Goal: Find specific page/section: Find specific page/section

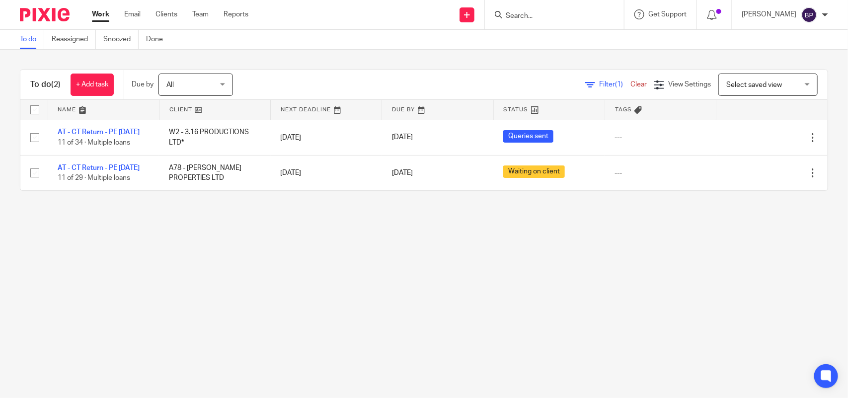
click at [26, 43] on link "To do" at bounding box center [32, 39] width 24 height 19
click at [559, 277] on main "To do Reassigned Snoozed Done To do (2) + Add task Due by All All Today Tomorro…" at bounding box center [424, 199] width 848 height 398
click at [517, 292] on main "To do Reassigned Snoozed Done To do (2) + Add task Due by All All Today Tomorro…" at bounding box center [424, 199] width 848 height 398
click at [421, 269] on main "To do Reassigned Snoozed Done To do (2) + Add task Due by All All Today Tomorro…" at bounding box center [424, 199] width 848 height 398
drag, startPoint x: 536, startPoint y: 254, endPoint x: 542, endPoint y: 257, distance: 6.9
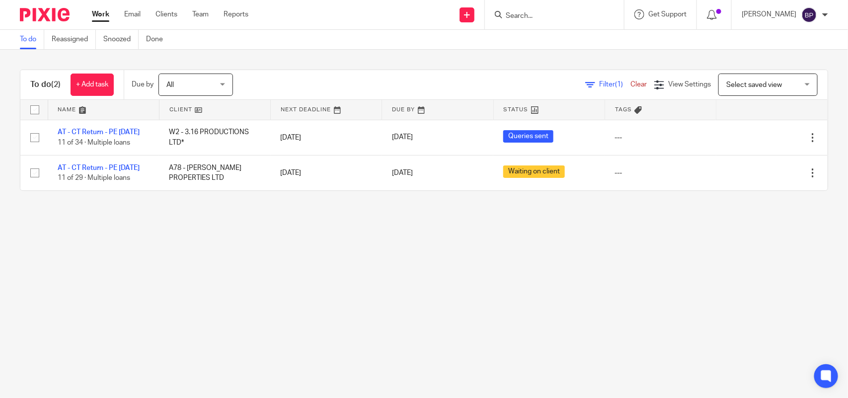
click at [536, 254] on main "To do Reassigned Snoozed Done To do (2) + Add task Due by All All Today Tomorro…" at bounding box center [424, 199] width 848 height 398
click at [460, 239] on main "To do Reassigned Snoozed Done To do (2) + Add task Due by All All Today Tomorro…" at bounding box center [424, 199] width 848 height 398
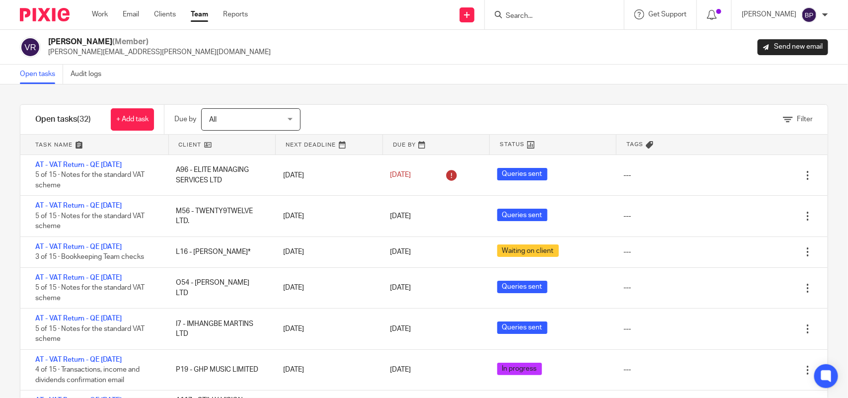
scroll to position [497, 0]
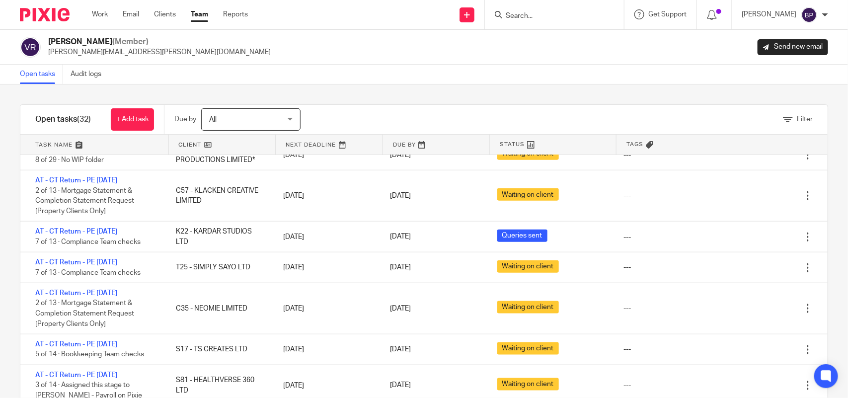
click at [48, 80] on link "Open tasks" at bounding box center [41, 74] width 43 height 19
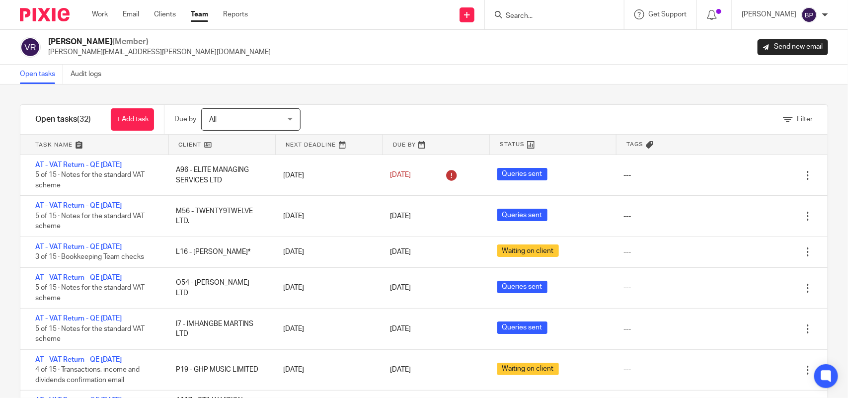
click at [406, 92] on div "Filter tasks Only show tasks matching all of these conditions 1 Client name Is …" at bounding box center [424, 240] width 848 height 313
click at [574, 83] on div "Open tasks Audit logs" at bounding box center [424, 75] width 848 height 20
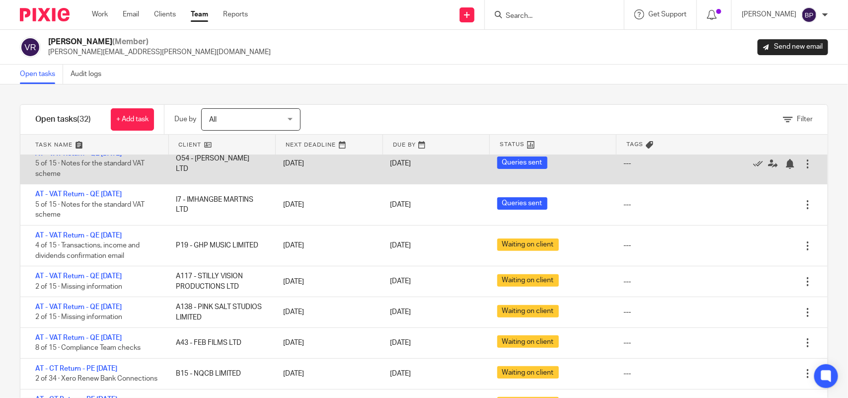
scroll to position [186, 0]
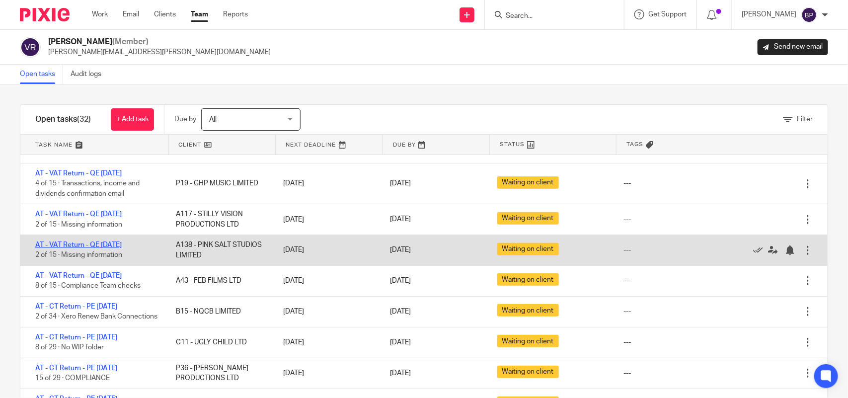
click at [122, 244] on link "AT - VAT Return - QE 31-08-2025" at bounding box center [78, 244] width 86 height 7
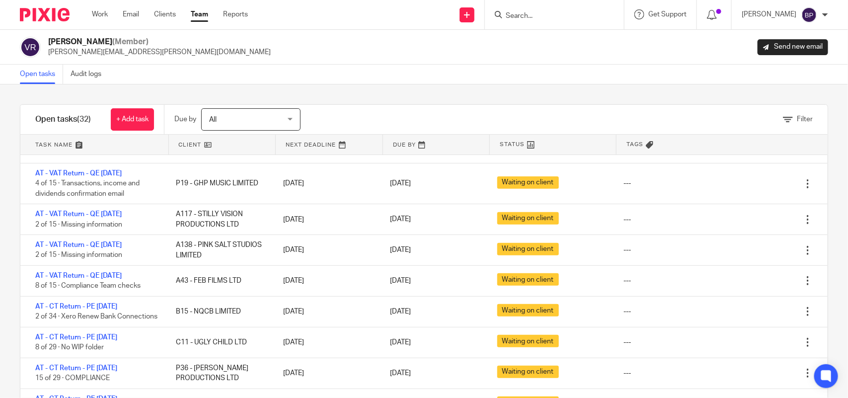
click at [27, 73] on link "Open tasks" at bounding box center [41, 74] width 43 height 19
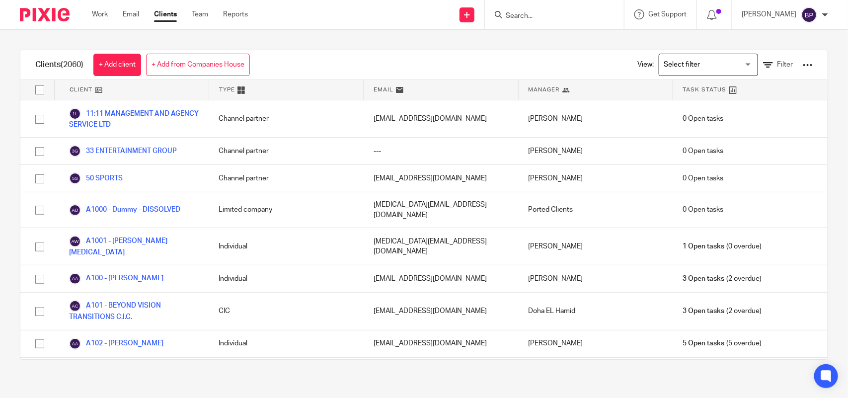
click at [567, 19] on input "Search" at bounding box center [549, 16] width 89 height 9
paste input "LONDON PODCAST STUDIOS LTD"
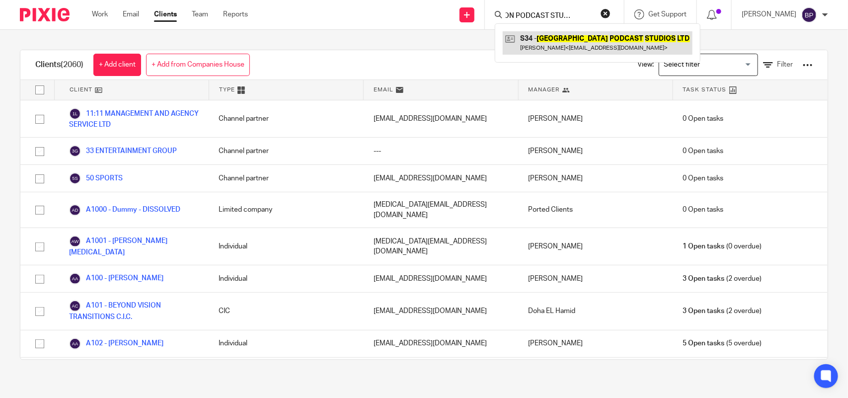
type input "LONDON PODCAST STUDIOS LTD"
click at [564, 44] on link at bounding box center [598, 42] width 190 height 23
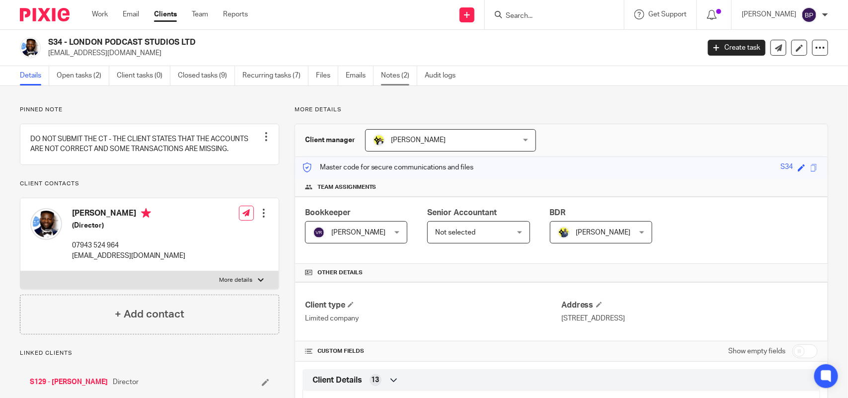
click at [409, 70] on link "Notes (2)" at bounding box center [399, 75] width 36 height 19
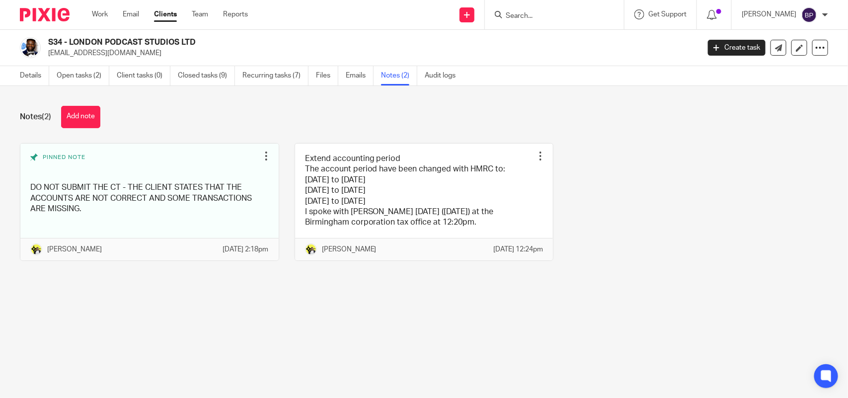
click at [568, 138] on div "Notes (2) Add note Pinned note DO NOT SUBMIT THE CT - THE CLIENT STATES THAT TH…" at bounding box center [424, 191] width 848 height 210
click at [25, 74] on link "Details" at bounding box center [34, 75] width 29 height 19
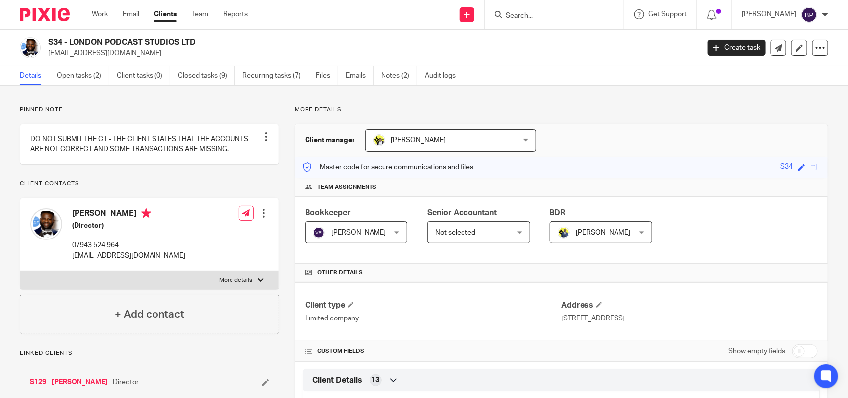
click at [550, 66] on div "Details Open tasks (2) Client tasks (0) Closed tasks (9) Recurring tasks (7) Fi…" at bounding box center [424, 76] width 848 height 20
